Goal: Task Accomplishment & Management: Use online tool/utility

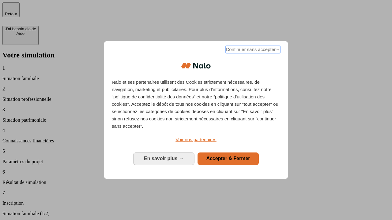
click at [252, 51] on span "Continuer sans accepter →" at bounding box center [253, 49] width 54 height 7
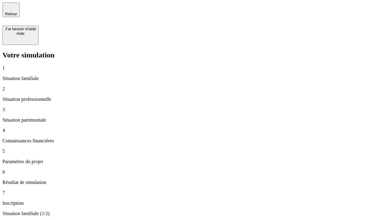
type input "70 000"
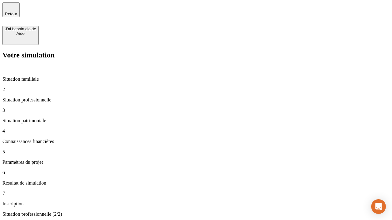
type input "1 000"
